Goal: Transaction & Acquisition: Purchase product/service

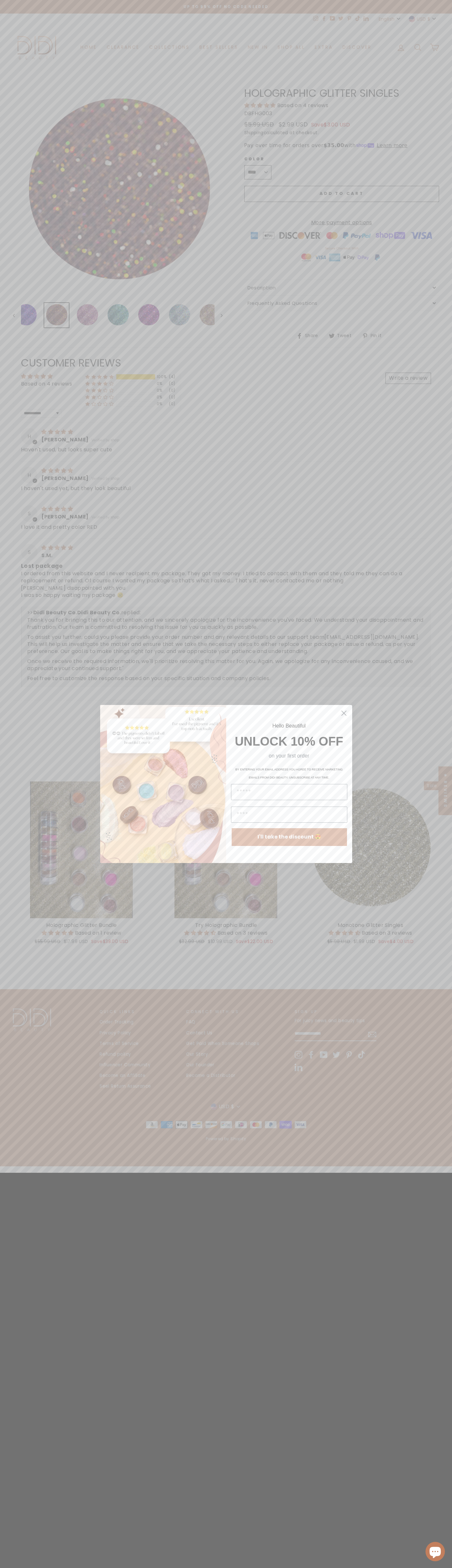
click at [344, 713] on icon "Close dialog" at bounding box center [343, 713] width 4 height 4
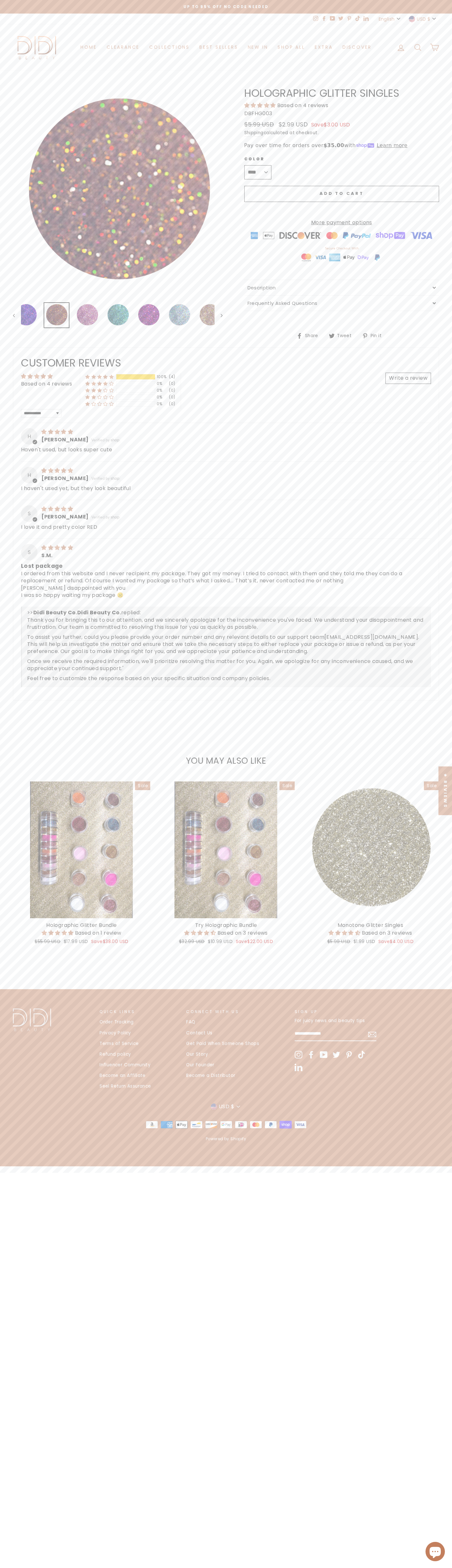
click at [341, 194] on span "Add to cart" at bounding box center [341, 194] width 44 height 6
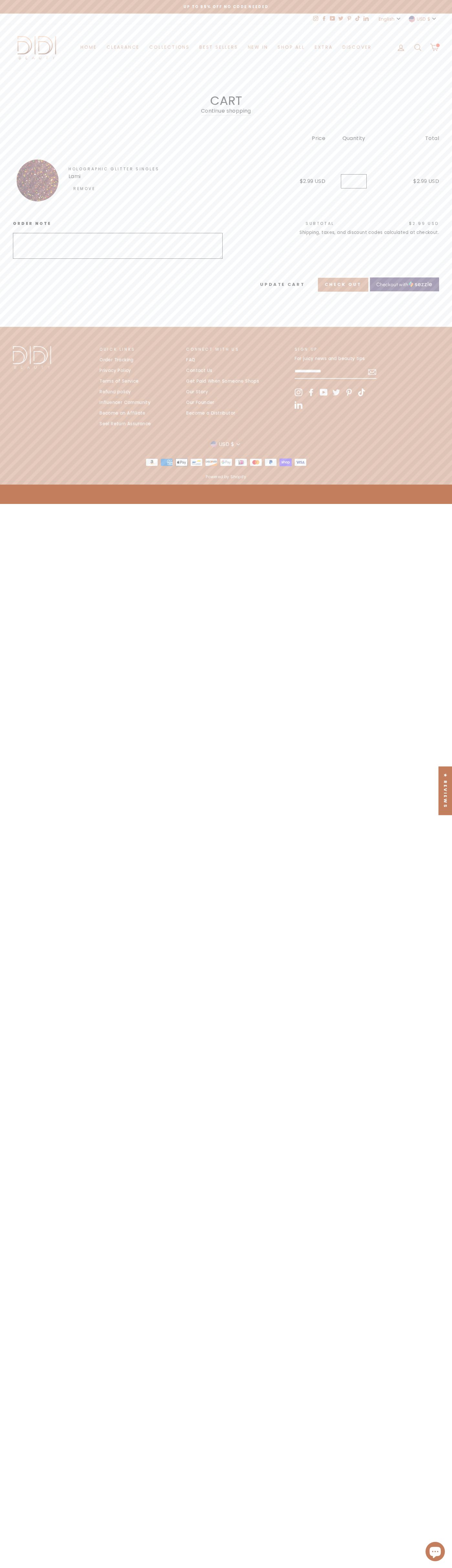
click at [404, 278] on link "Checkout with" at bounding box center [404, 284] width 69 height 14
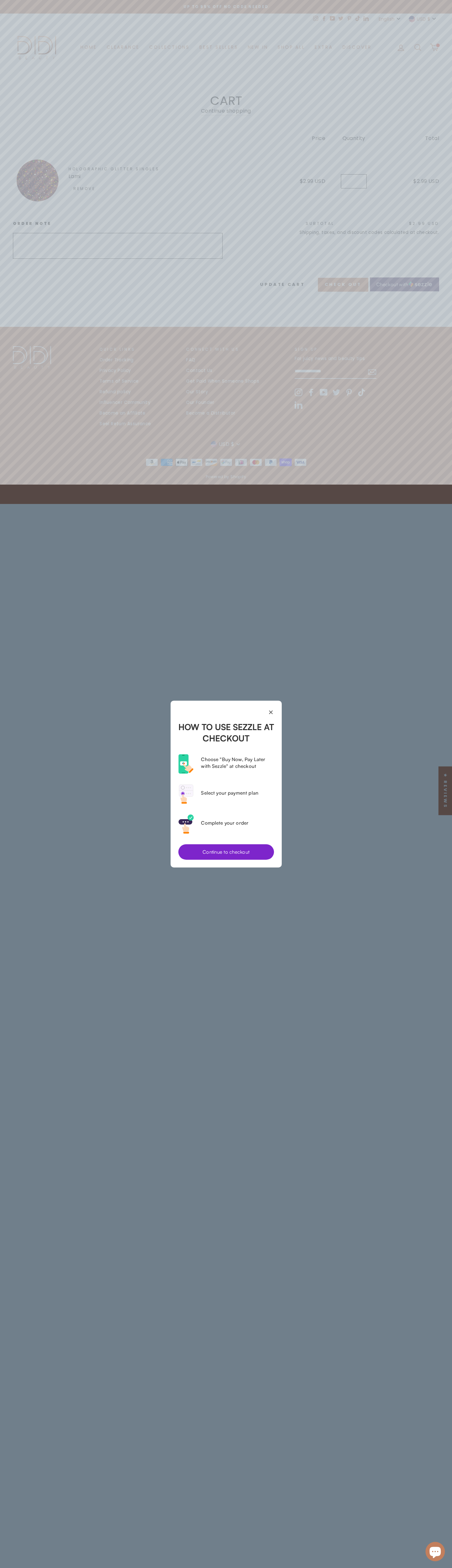
click at [226, 852] on button "Continue to checkout" at bounding box center [226, 852] width 96 height 15
